Goal: Information Seeking & Learning: Learn about a topic

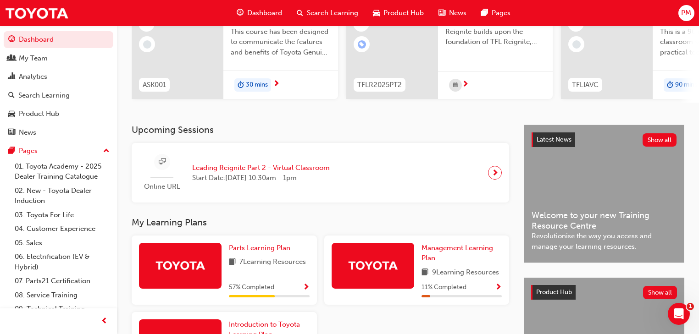
scroll to position [110, 0]
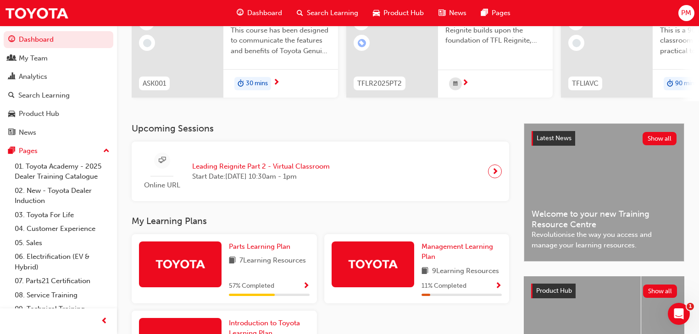
click at [261, 182] on span "Start Date: [DATE] 10:30am - 1pm" at bounding box center [261, 176] width 138 height 11
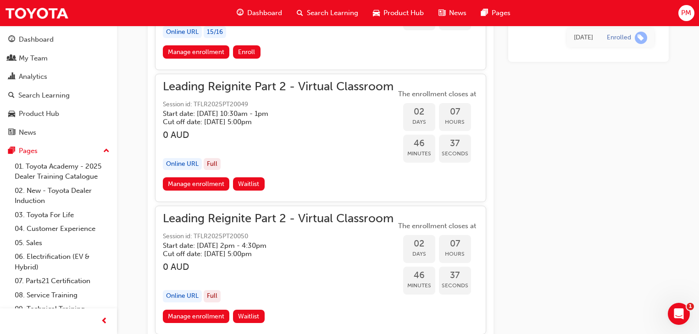
scroll to position [1096, 0]
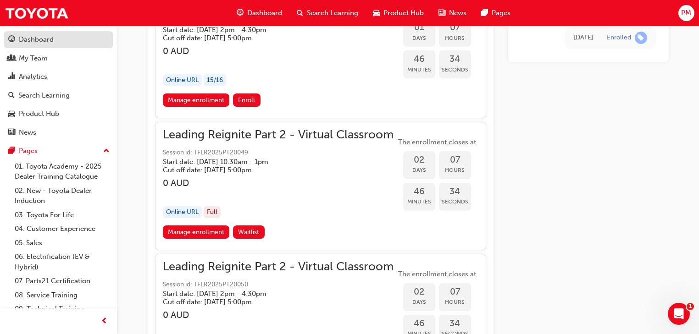
click at [28, 40] on div "Dashboard" at bounding box center [36, 39] width 35 height 11
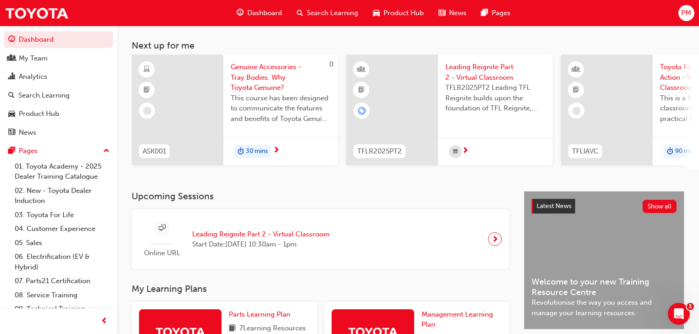
scroll to position [29, 0]
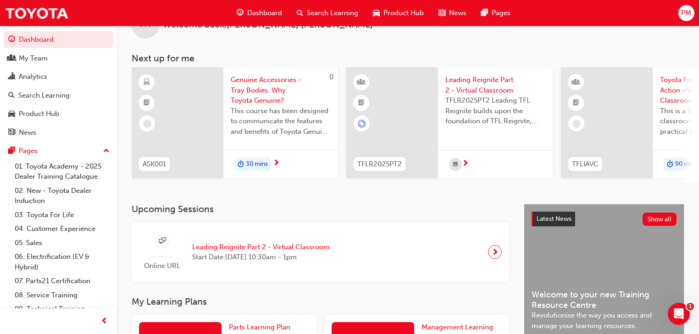
click at [231, 249] on span "Leading Reignite Part 2 - Virtual Classroom" at bounding box center [261, 247] width 138 height 11
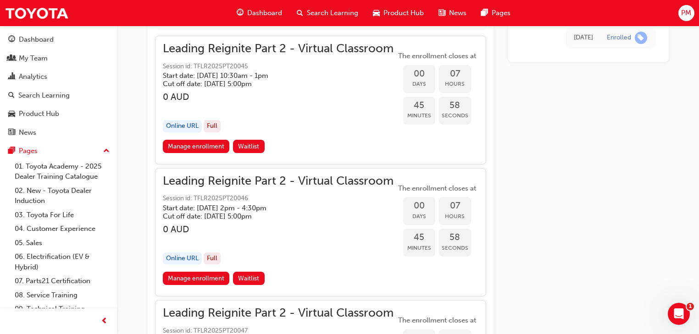
scroll to position [579, 0]
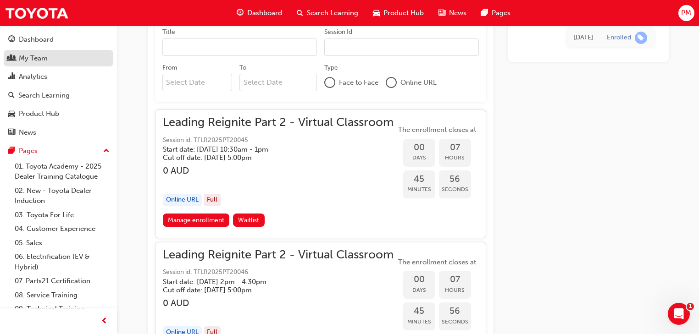
click at [27, 60] on div "My Team" at bounding box center [33, 58] width 29 height 11
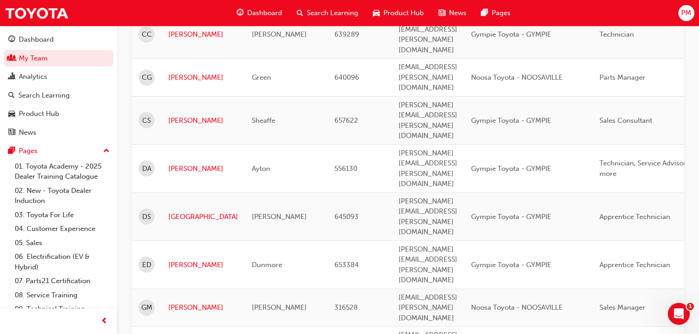
scroll to position [733, 0]
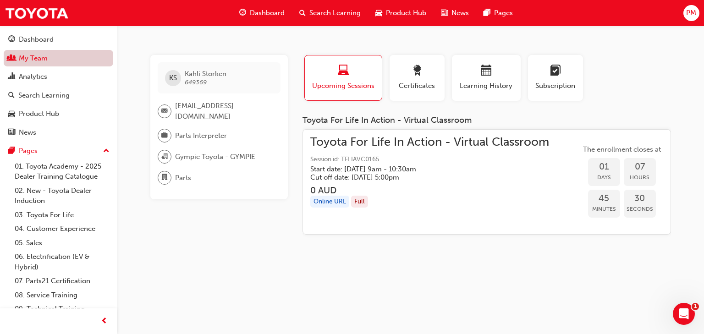
click at [39, 57] on link "My Team" at bounding box center [59, 58] width 110 height 17
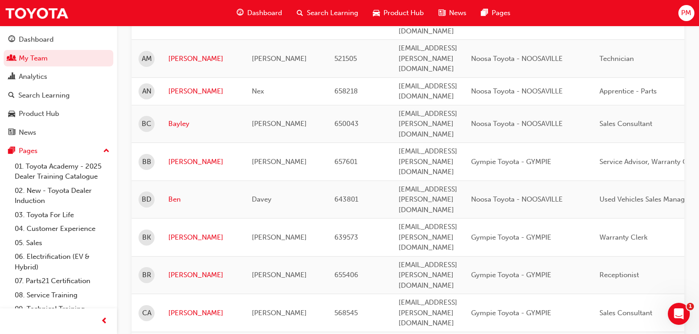
scroll to position [330, 0]
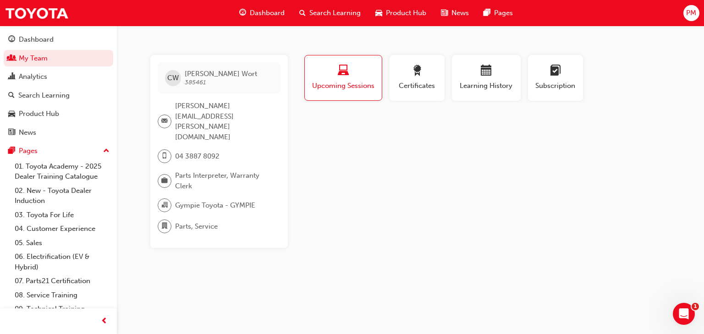
click at [347, 81] on span "Upcoming Sessions" at bounding box center [343, 86] width 63 height 11
click at [341, 81] on span "Upcoming Sessions" at bounding box center [343, 86] width 63 height 11
click at [409, 79] on div "Certificates" at bounding box center [417, 78] width 41 height 26
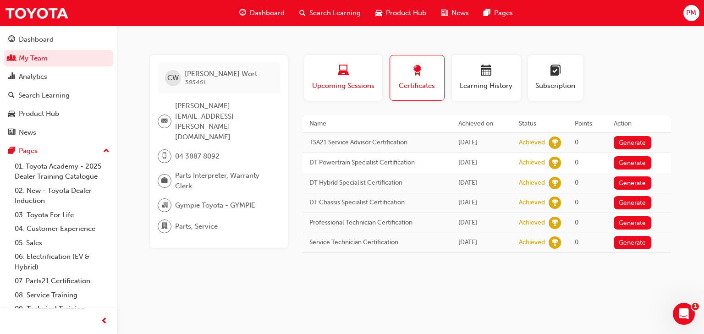
click at [339, 74] on span "laptop-icon" at bounding box center [343, 71] width 11 height 12
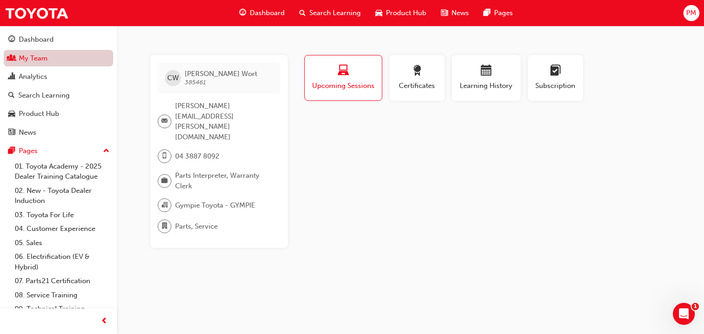
click at [32, 58] on link "My Team" at bounding box center [59, 58] width 110 height 17
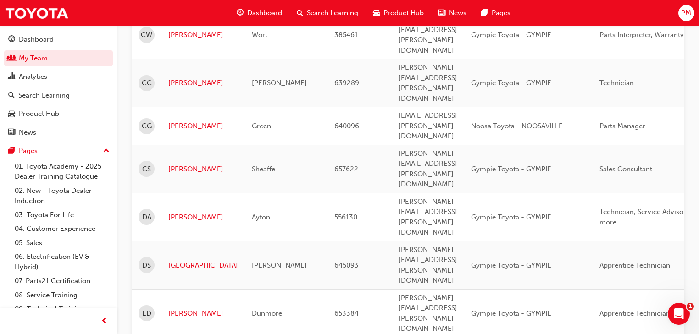
scroll to position [697, 0]
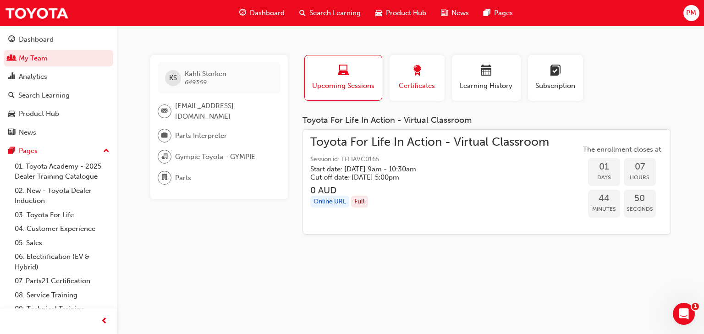
click at [407, 84] on span "Certificates" at bounding box center [417, 86] width 41 height 11
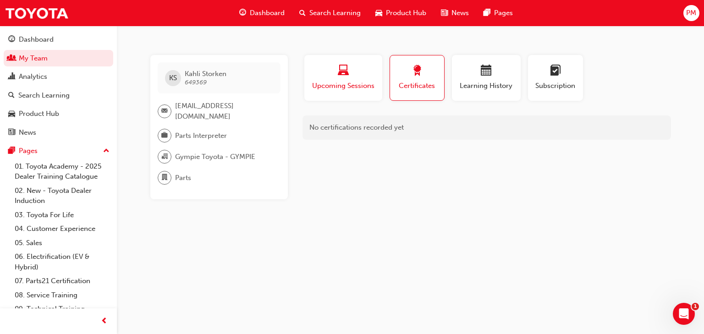
click at [343, 79] on div "Upcoming Sessions" at bounding box center [343, 78] width 64 height 26
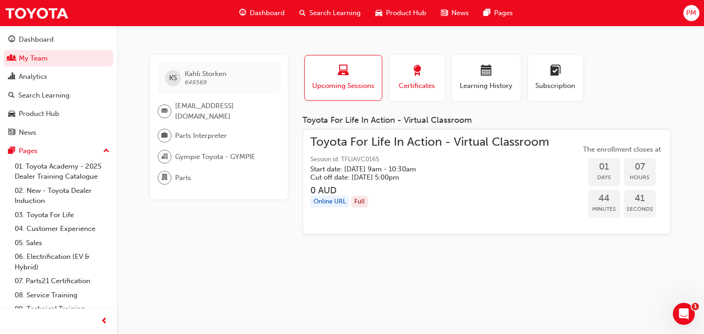
click at [417, 83] on span "Certificates" at bounding box center [417, 86] width 41 height 11
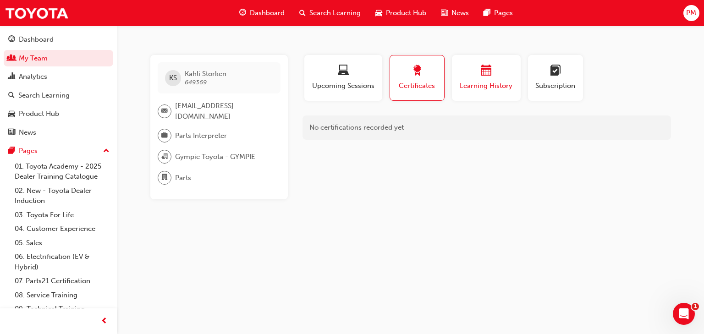
click at [472, 73] on div "button" at bounding box center [486, 72] width 55 height 14
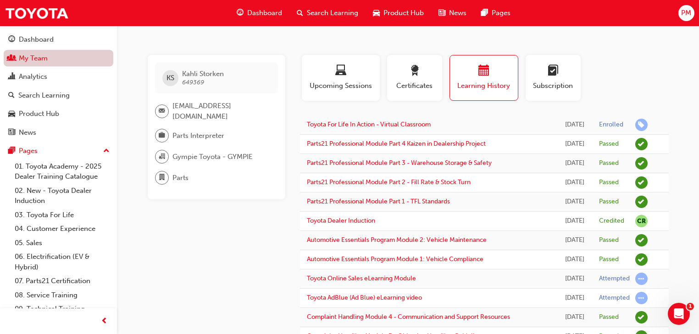
click at [40, 59] on link "My Team" at bounding box center [59, 58] width 110 height 17
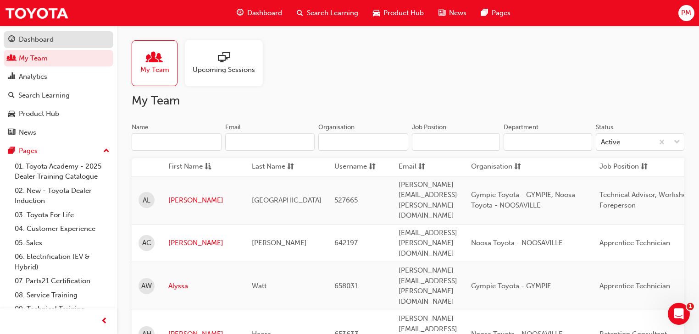
click at [33, 36] on div "Dashboard" at bounding box center [36, 39] width 35 height 11
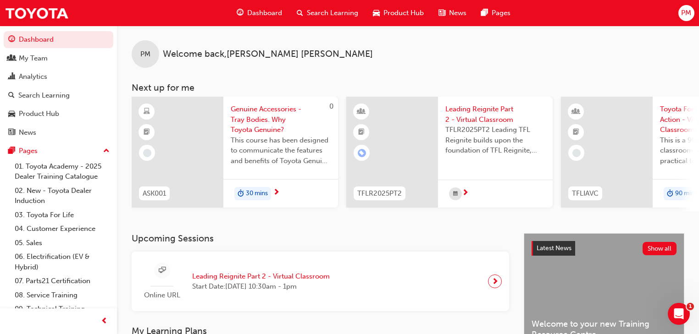
click at [472, 149] on span "TFLR2025PT2 Leading TFL Reignite builds upon the foundation of TFL Reignite, re…" at bounding box center [495, 140] width 100 height 31
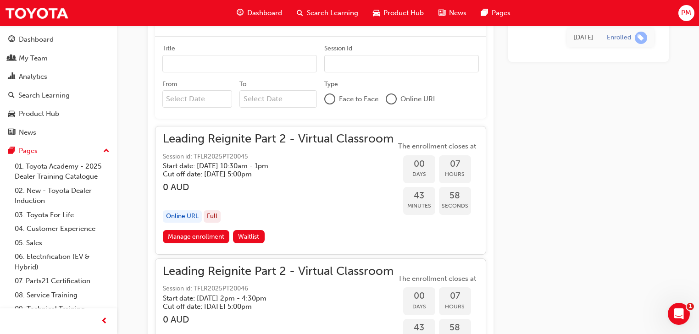
scroll to position [506, 0]
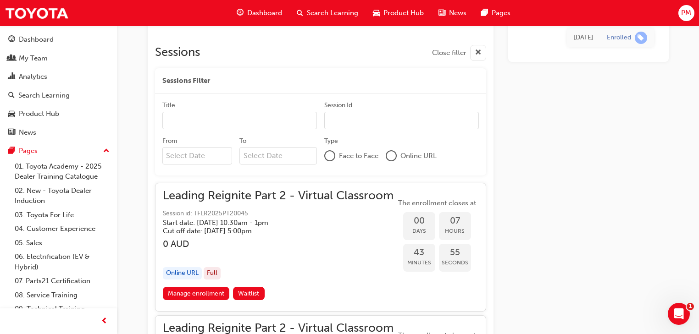
click at [215, 196] on span "Leading Reignite Part 2 - Virtual Classroom" at bounding box center [278, 196] width 231 height 11
click at [221, 196] on span "Leading Reignite Part 2 - Virtual Classroom" at bounding box center [278, 196] width 231 height 11
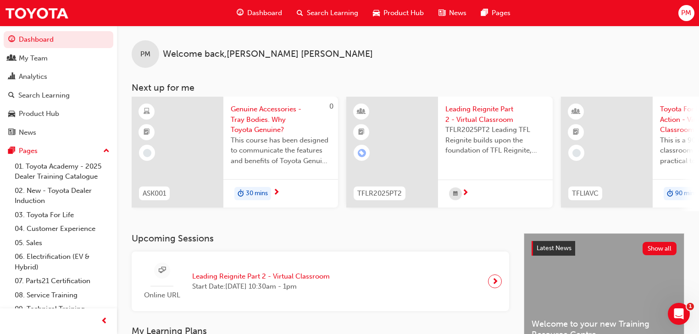
click at [463, 191] on span "next-icon" at bounding box center [465, 193] width 7 height 8
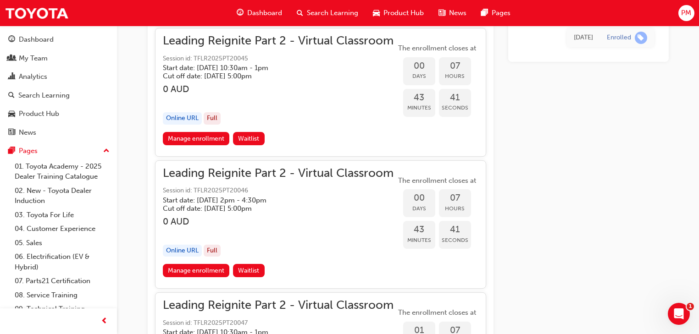
scroll to position [689, 0]
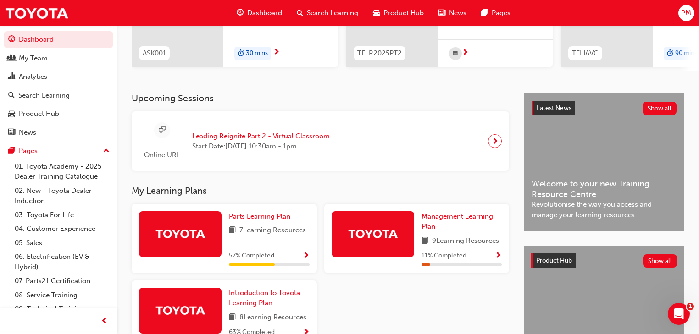
scroll to position [139, 0]
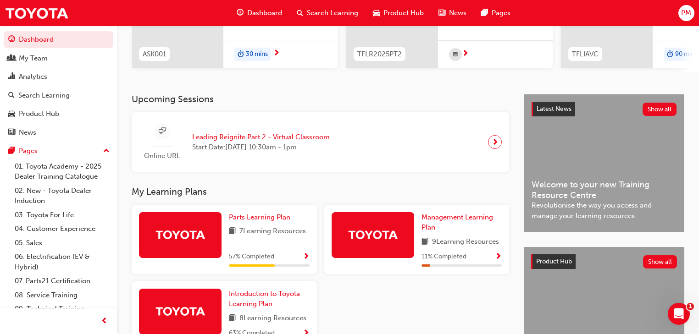
click at [496, 259] on span "Show Progress" at bounding box center [498, 257] width 7 height 8
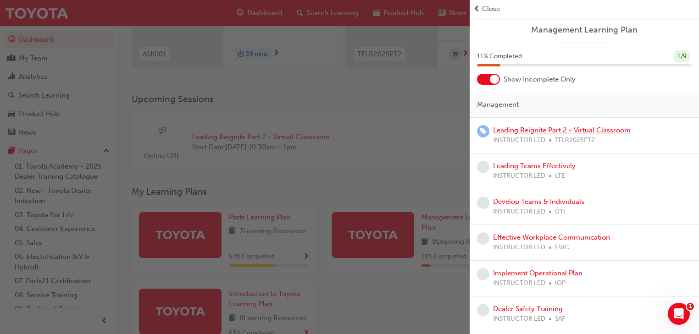
click at [531, 131] on link "Leading Reignite Part 2 - Virtual Classroom" at bounding box center [562, 130] width 138 height 8
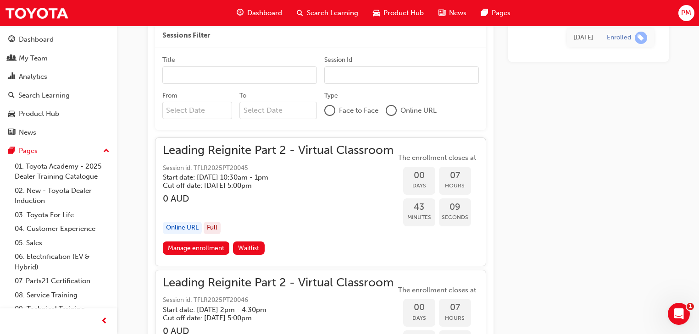
scroll to position [469, 0]
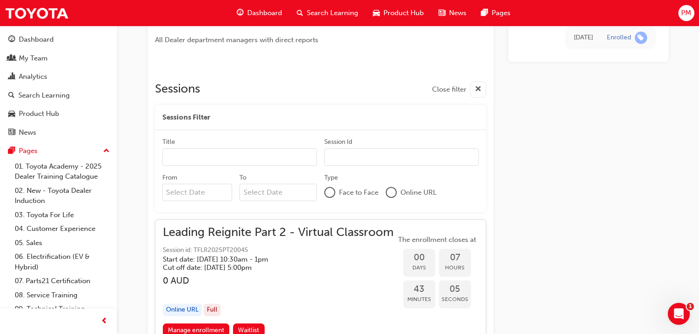
click at [266, 14] on span "Dashboard" at bounding box center [264, 13] width 35 height 11
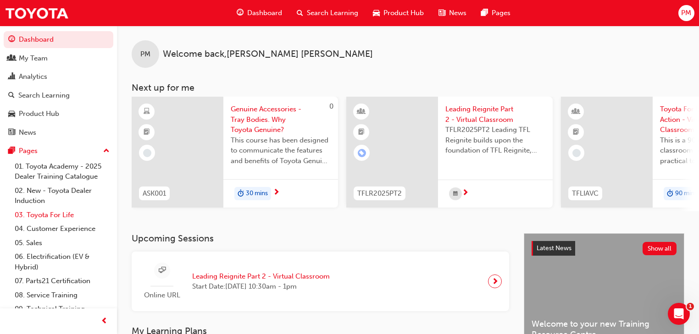
click at [40, 213] on link "03. Toyota For Life" at bounding box center [62, 215] width 102 height 14
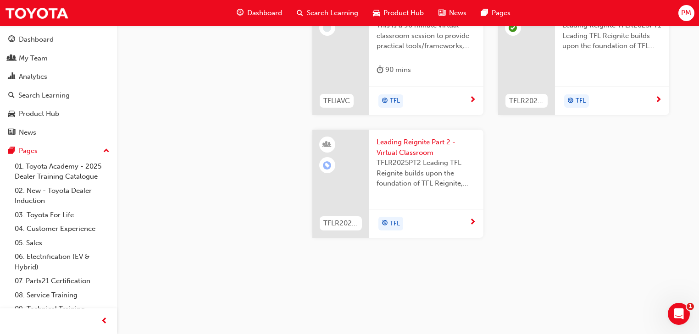
scroll to position [985, 0]
click at [472, 227] on span "next-icon" at bounding box center [472, 223] width 7 height 8
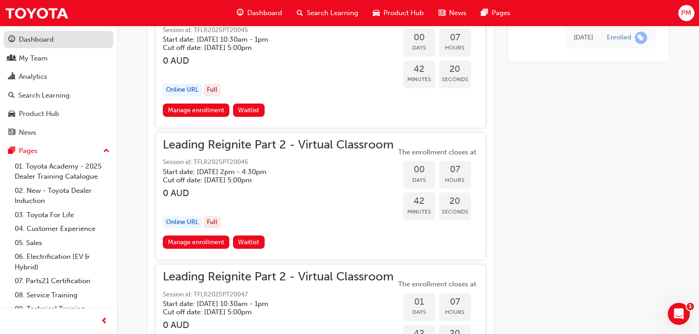
click at [24, 40] on div "Dashboard" at bounding box center [36, 39] width 35 height 11
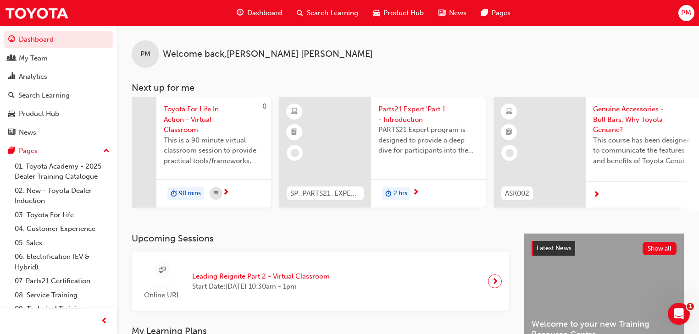
scroll to position [0, 719]
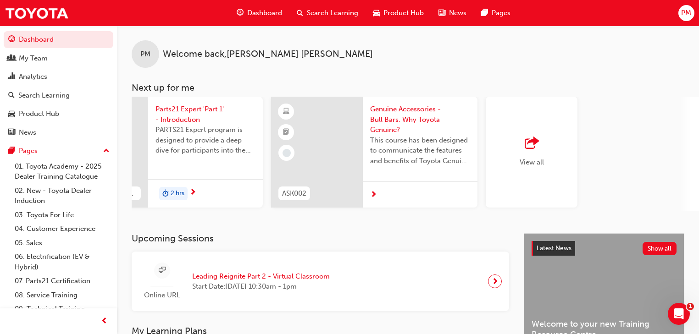
click at [529, 145] on span "outbound-icon" at bounding box center [531, 143] width 14 height 13
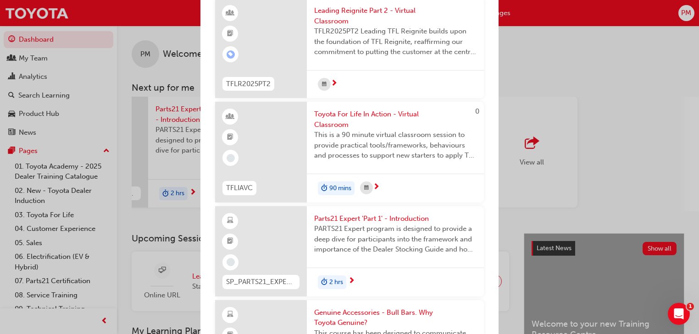
scroll to position [0, 0]
